Goal: Find specific page/section: Find specific page/section

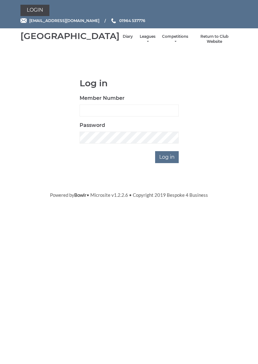
click at [171, 163] on input "Log in" at bounding box center [167, 157] width 24 height 12
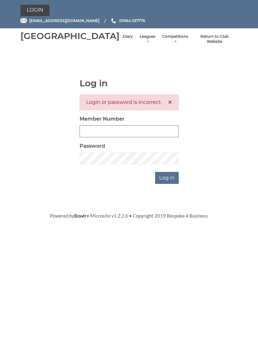
type input "0927"
click at [168, 184] on input "Log in" at bounding box center [167, 178] width 24 height 12
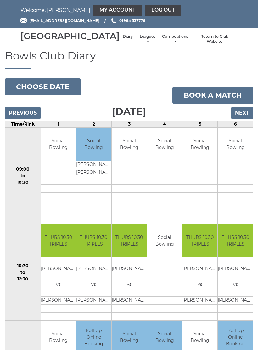
click at [139, 42] on link "Leagues" at bounding box center [147, 39] width 17 height 10
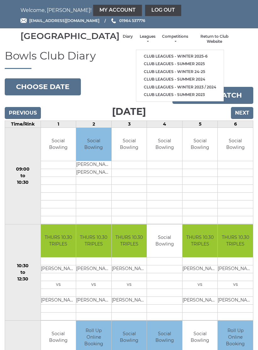
click at [166, 56] on link "Club leagues - Winter 2025-6" at bounding box center [180, 57] width 88 height 8
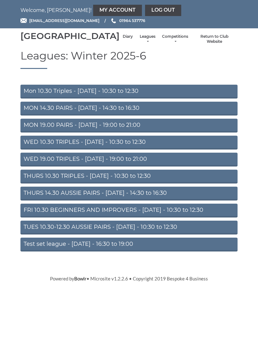
click at [140, 182] on link "THURS 10.30 TRIPLES - Thursday - 10:30 to 12:30" at bounding box center [128, 177] width 217 height 14
click at [145, 7] on link "Log out" at bounding box center [163, 10] width 36 height 11
